Goal: Task Accomplishment & Management: Manage account settings

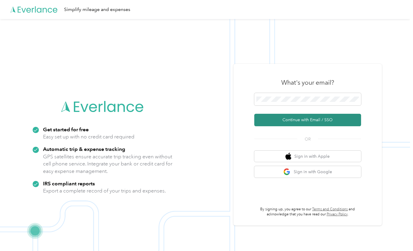
click at [289, 118] on button "Continue with Email / SSO" at bounding box center [307, 120] width 107 height 12
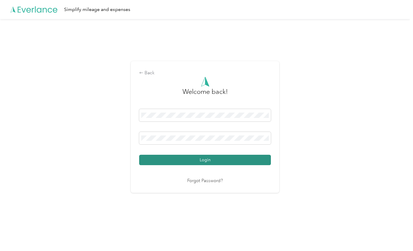
click at [182, 158] on button "Login" at bounding box center [205, 160] width 132 height 10
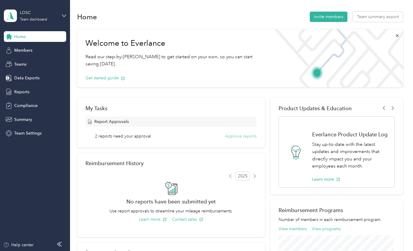
click at [243, 137] on button "Approve reports" at bounding box center [241, 136] width 32 height 6
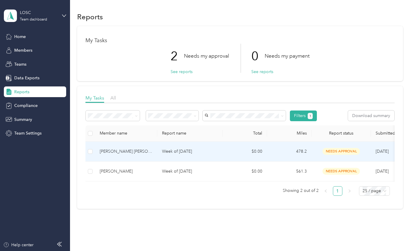
click at [146, 153] on div "[PERSON_NAME] [PERSON_NAME]([PERSON_NAME]" at bounding box center [126, 151] width 53 height 7
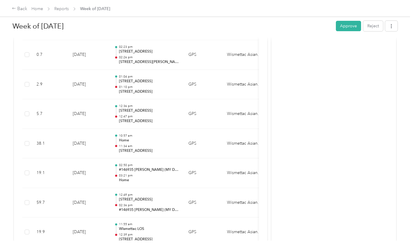
scroll to position [731, 0]
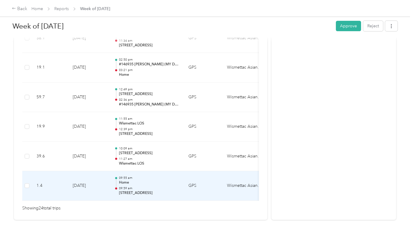
click at [165, 180] on p "Home" at bounding box center [149, 182] width 60 height 5
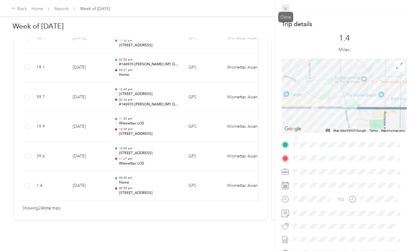
click at [285, 9] on icon at bounding box center [285, 8] width 5 height 5
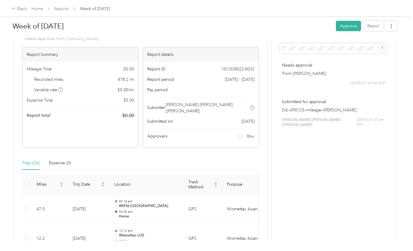
scroll to position [0, 0]
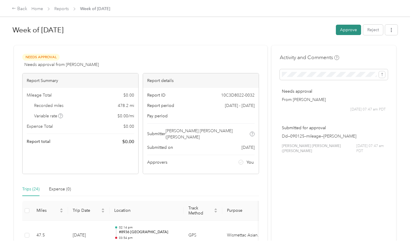
click at [342, 27] on button "Approve" at bounding box center [348, 30] width 25 height 10
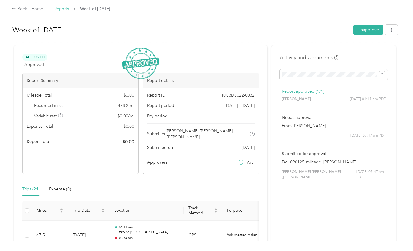
click at [66, 8] on link "Reports" at bounding box center [61, 8] width 15 height 5
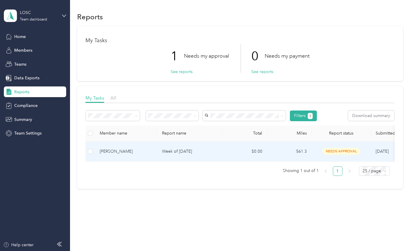
click at [146, 150] on div "[PERSON_NAME]" at bounding box center [126, 151] width 53 height 7
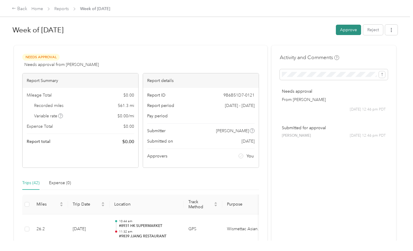
click at [347, 33] on button "Approve" at bounding box center [348, 30] width 25 height 10
